Goal: Task Accomplishment & Management: Complete application form

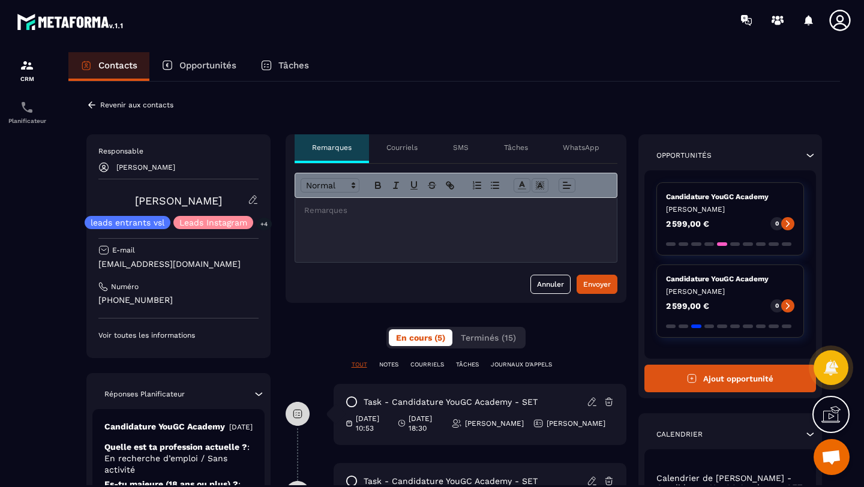
click at [743, 383] on button "Ajout opportunité" at bounding box center [730, 379] width 172 height 28
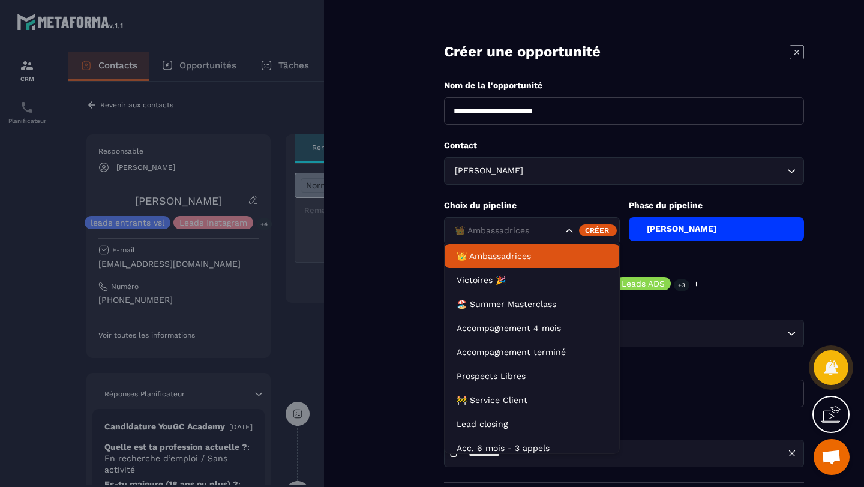
click at [501, 234] on div "👑 Ambassadrices" at bounding box center [507, 230] width 113 height 13
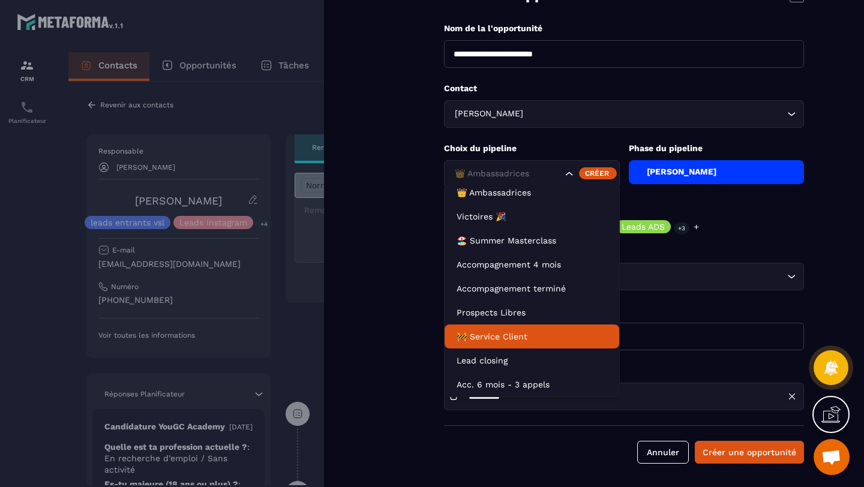
scroll to position [58, 0]
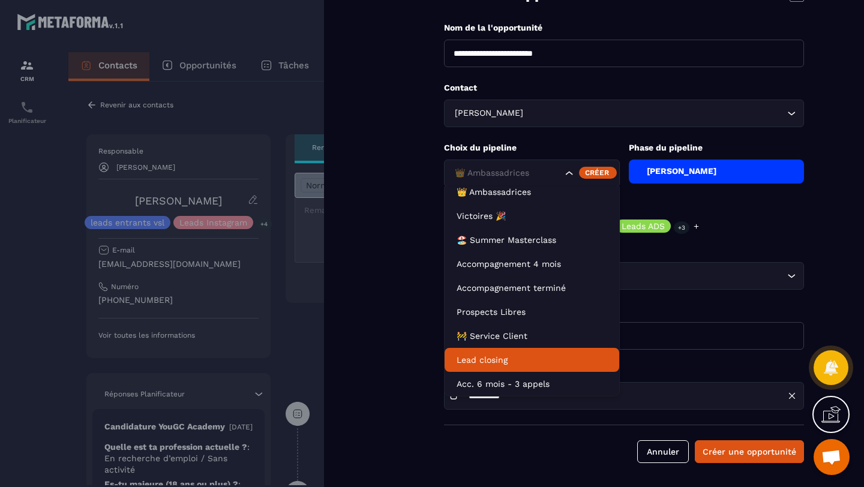
click at [493, 356] on p "Lead closing" at bounding box center [532, 360] width 151 height 12
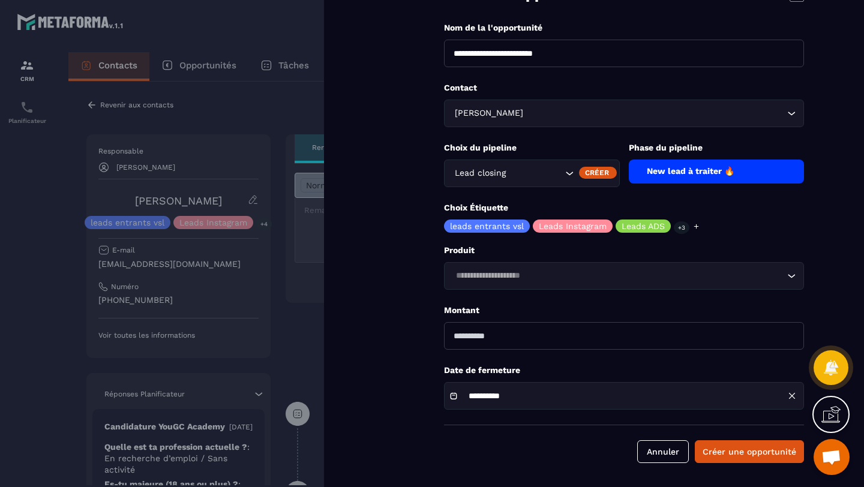
click at [680, 173] on div "New lead à traiter 🔥" at bounding box center [717, 172] width 176 height 24
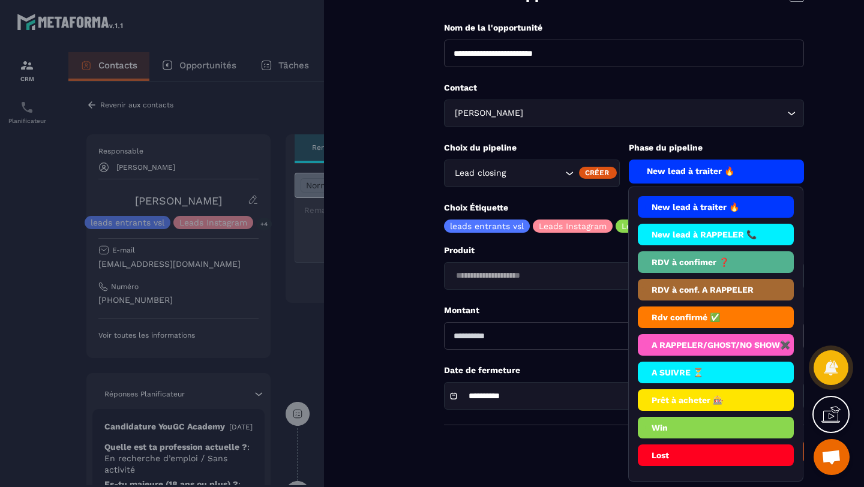
click at [688, 279] on li "RDV à confimer ❓" at bounding box center [716, 290] width 157 height 22
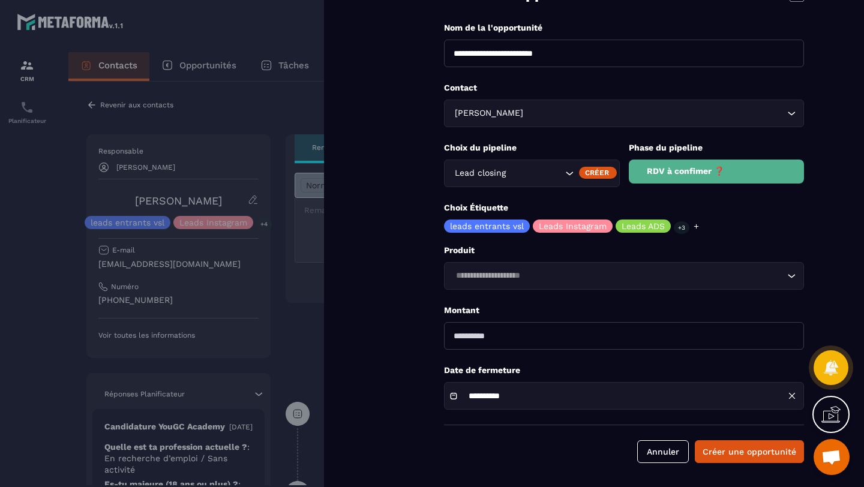
click at [710, 179] on div "RDV à confimer ❓" at bounding box center [717, 172] width 176 height 24
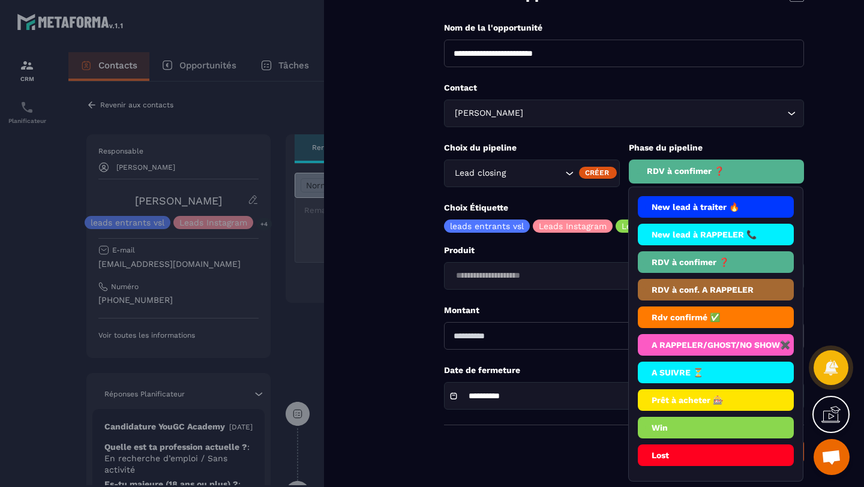
click at [698, 334] on li "Rdv confirmé ✅" at bounding box center [716, 345] width 157 height 22
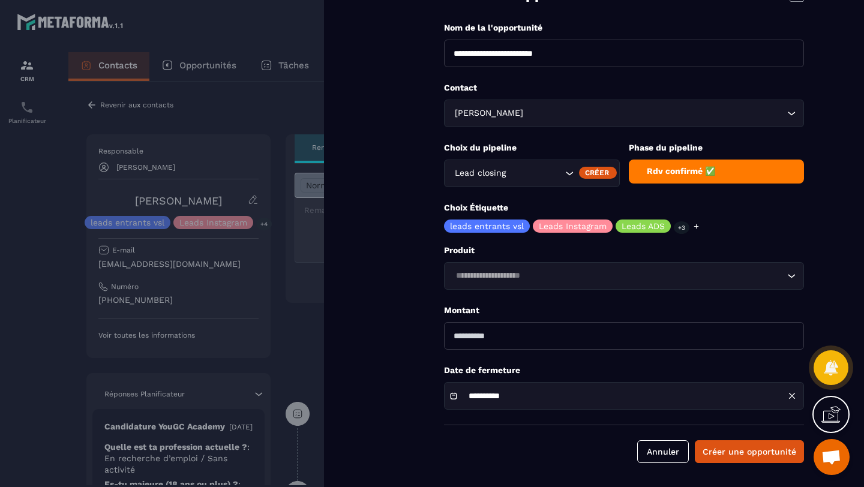
click at [466, 337] on input "number" at bounding box center [624, 336] width 360 height 28
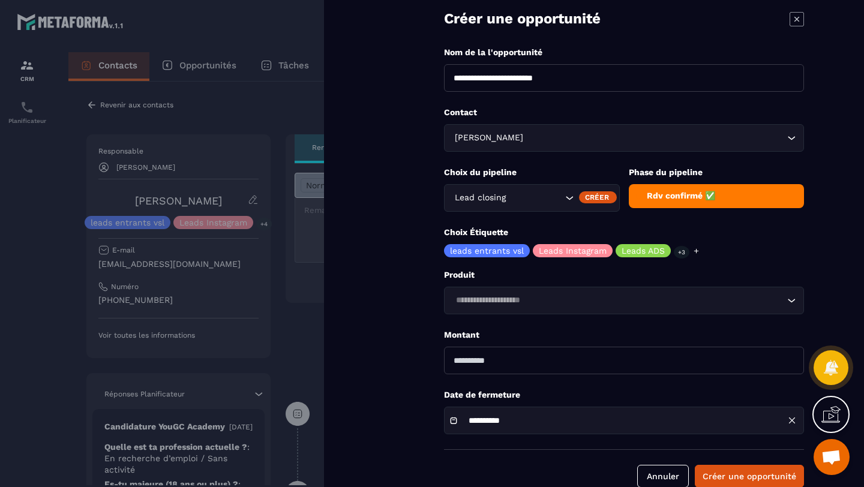
scroll to position [0, 0]
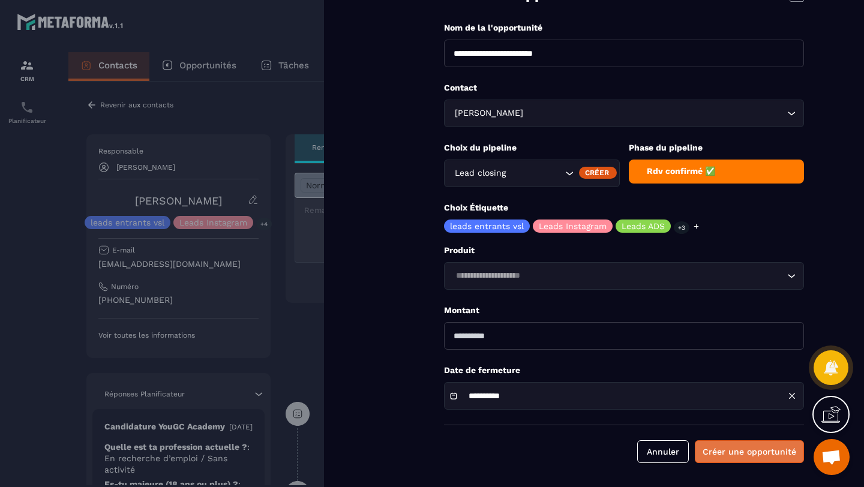
type input "****"
click at [731, 451] on button "Créer une opportunité" at bounding box center [749, 451] width 109 height 23
